Goal: Task Accomplishment & Management: Use online tool/utility

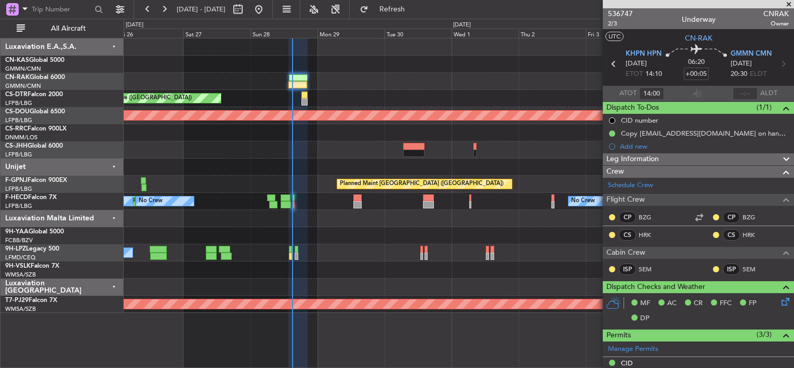
click at [329, 175] on div "Planned Maint Nice ([GEOGRAPHIC_DATA]) Planned Maint Sofia Planned Maint [GEOGR…" at bounding box center [459, 175] width 670 height 274
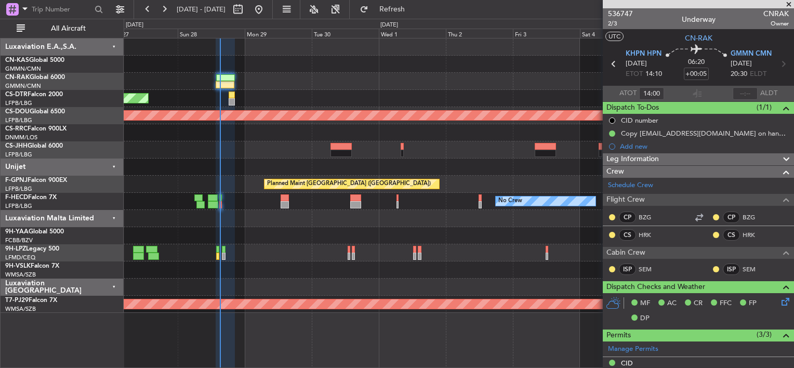
click at [320, 153] on div "Planned Maint [GEOGRAPHIC_DATA] ([GEOGRAPHIC_DATA])" at bounding box center [459, 149] width 670 height 17
type input "14:00"
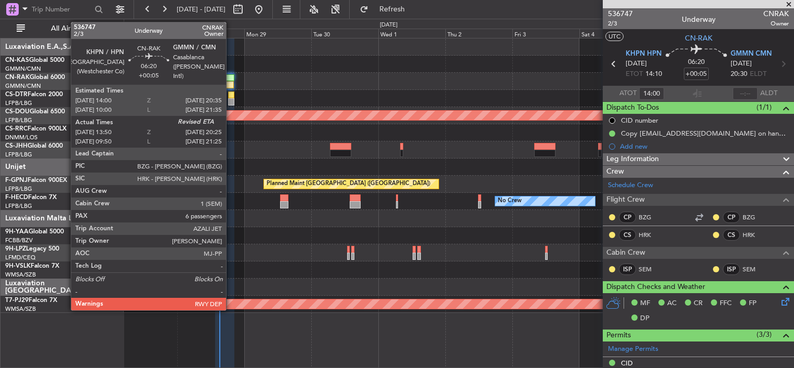
click at [231, 76] on div at bounding box center [225, 77] width 19 height 7
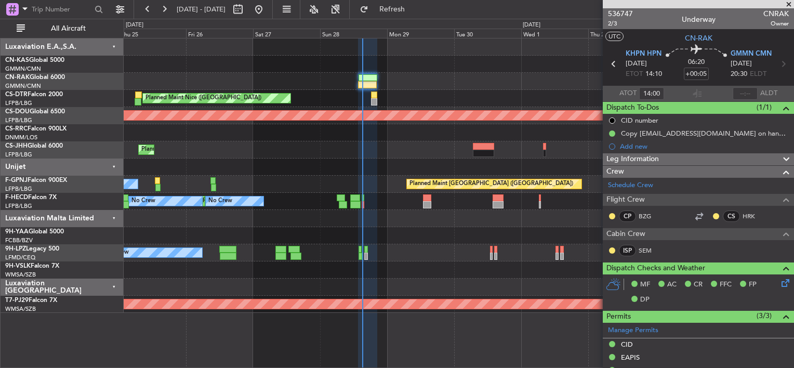
click at [514, 71] on div "Planned Maint Nice ([GEOGRAPHIC_DATA]) Planned Maint Sofia AOG Maint Sofia Plan…" at bounding box center [459, 175] width 670 height 274
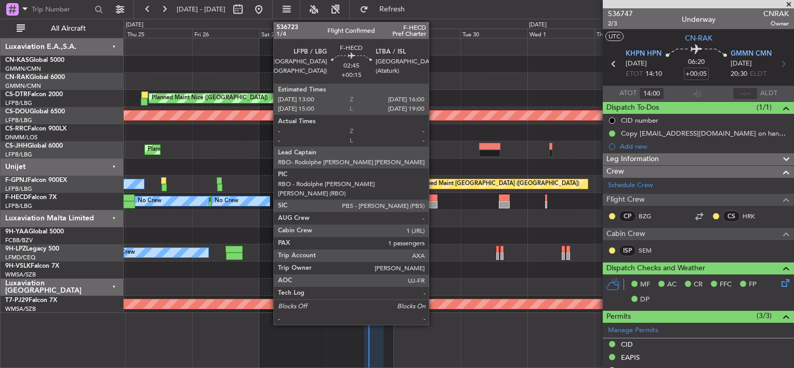
click at [433, 199] on div at bounding box center [433, 197] width 9 height 7
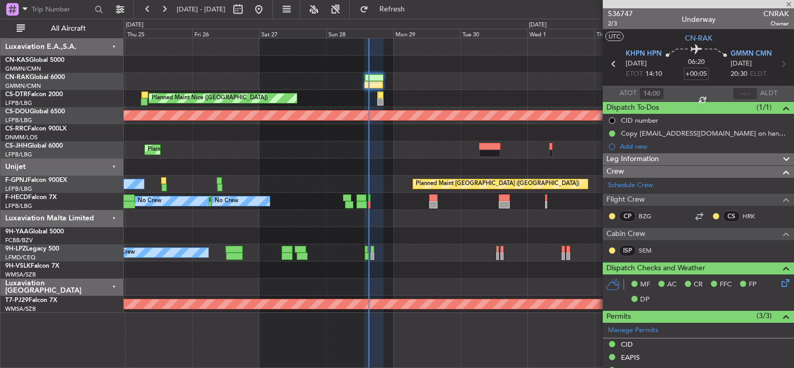
type input "+00:15"
type input "1"
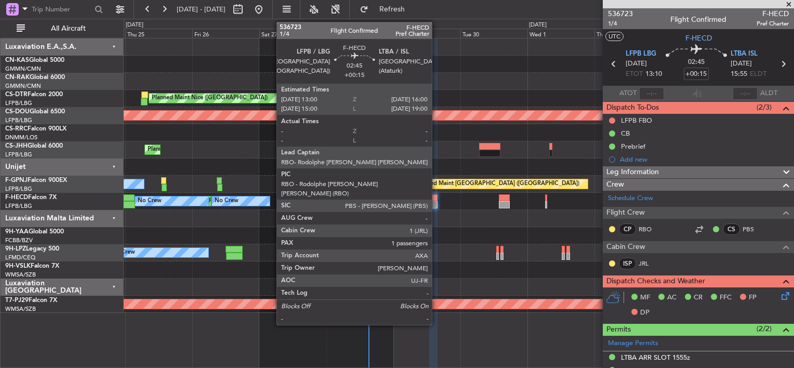
click at [436, 196] on div at bounding box center [433, 197] width 9 height 7
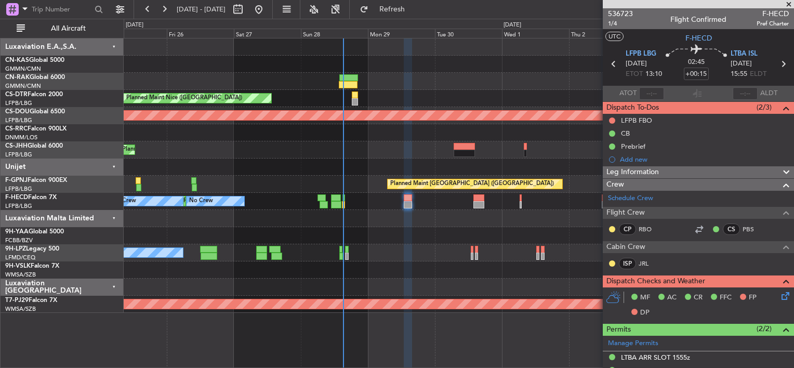
click at [398, 83] on div at bounding box center [459, 81] width 670 height 17
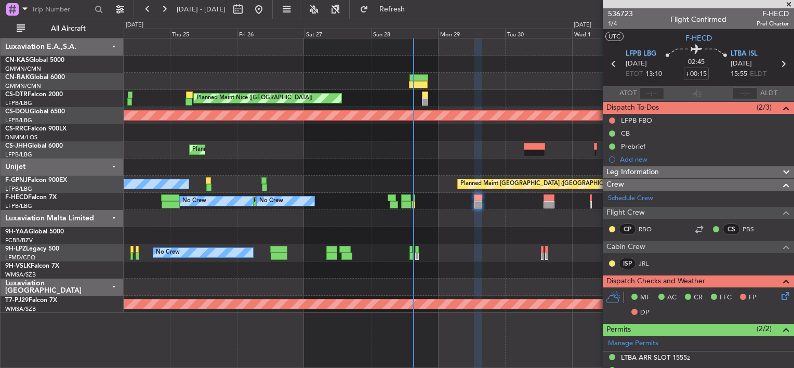
click at [454, 152] on div "Planned Maint Nice ([GEOGRAPHIC_DATA]) Planned Maint Sofia AOG Maint Sofia Plan…" at bounding box center [459, 175] width 670 height 274
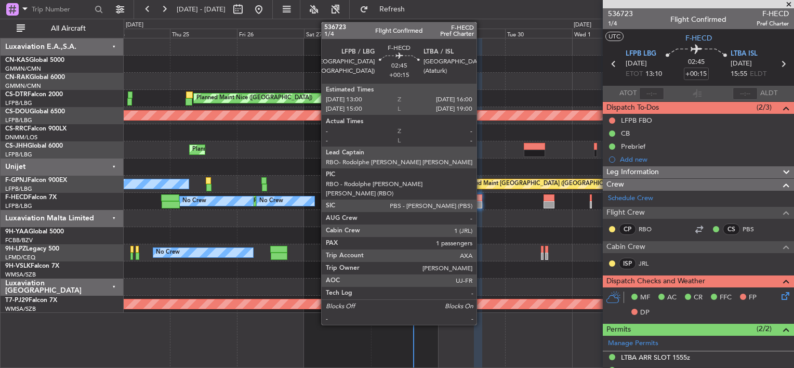
click at [481, 200] on div at bounding box center [478, 197] width 9 height 7
